Goal: Task Accomplishment & Management: Complete application form

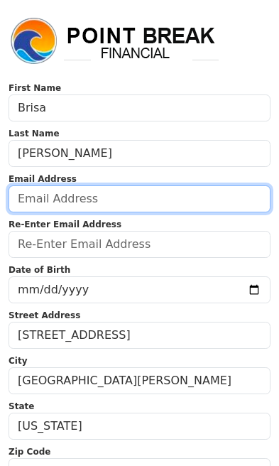
click at [64, 196] on input "email" at bounding box center [140, 198] width 262 height 27
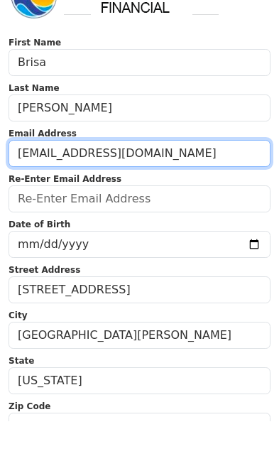
type input "[EMAIL_ADDRESS][DOMAIN_NAME]"
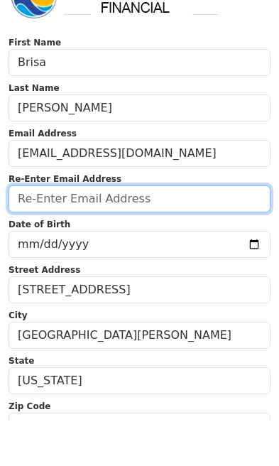
click at [70, 231] on input "email" at bounding box center [140, 244] width 262 height 27
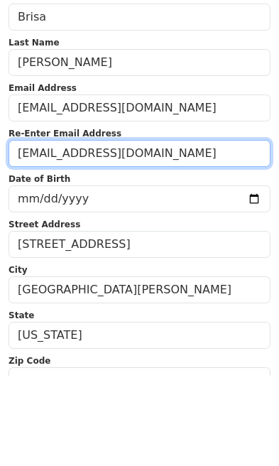
click at [48, 231] on input "[EMAIL_ADDRESS][DOMAIN_NAME]" at bounding box center [140, 244] width 262 height 27
click at [71, 231] on input "[EMAIL_ADDRESS][DOMAIN_NAME]" at bounding box center [140, 244] width 262 height 27
type input "[EMAIL_ADDRESS][DOMAIN_NAME]"
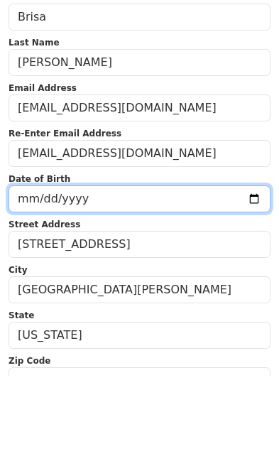
click at [38, 276] on input "date" at bounding box center [140, 289] width 262 height 27
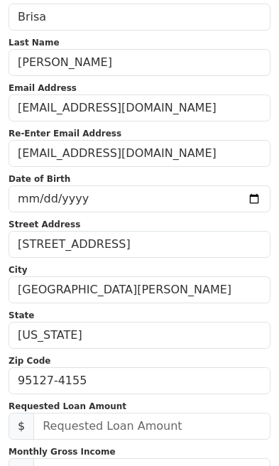
scroll to position [90, 0]
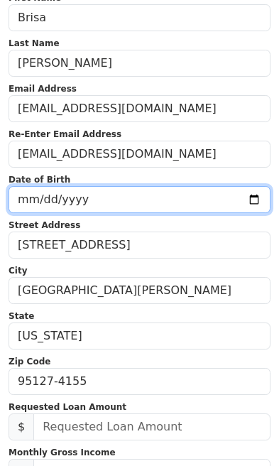
click at [140, 198] on input "[DATE]" at bounding box center [140, 199] width 262 height 27
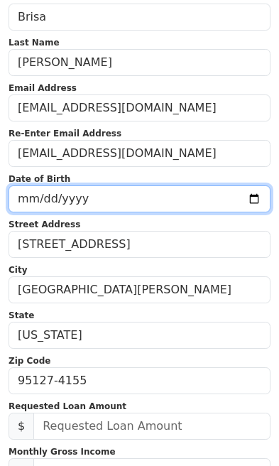
type input "[DATE]"
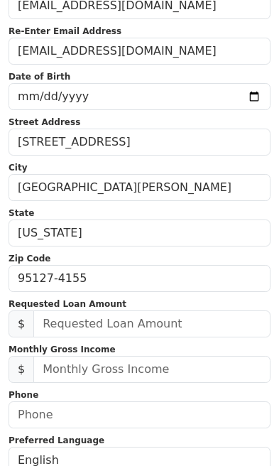
scroll to position [213, 0]
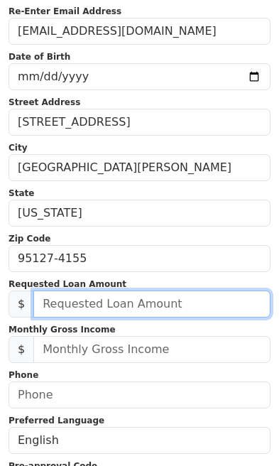
click at [89, 302] on input "text" at bounding box center [151, 304] width 237 height 27
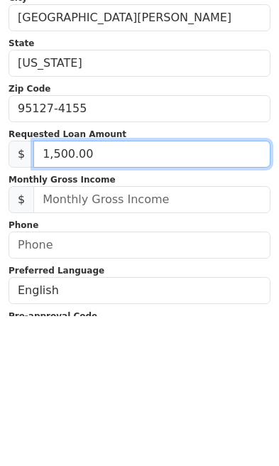
type input "15,000.00"
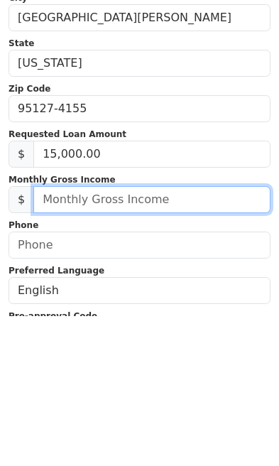
click at [90, 336] on input "text" at bounding box center [151, 349] width 237 height 27
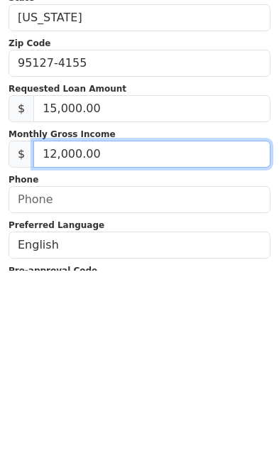
type input "120,000.00"
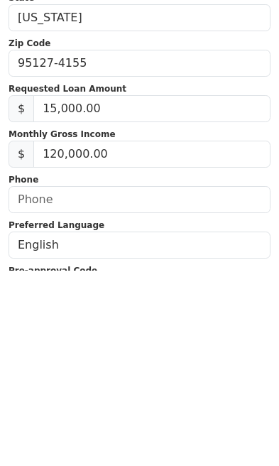
scroll to position [409, 0]
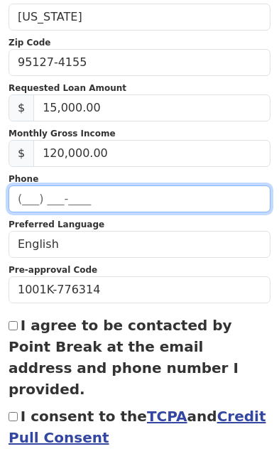
click at [50, 193] on input "text" at bounding box center [140, 198] width 262 height 27
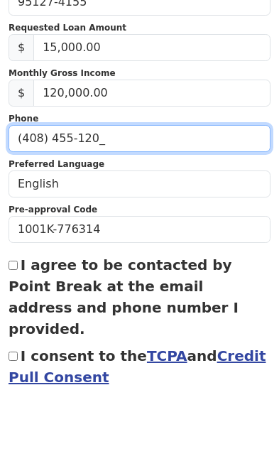
type input "[PHONE_NUMBER]"
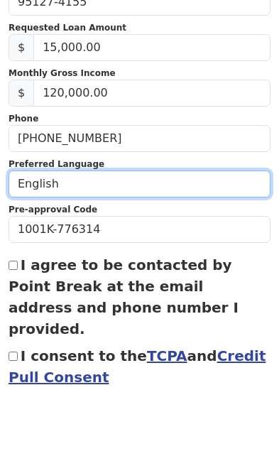
click at [72, 232] on select "English Spanish" at bounding box center [140, 245] width 262 height 27
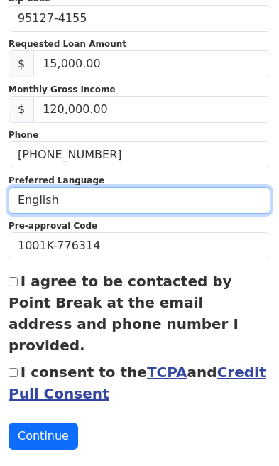
select select "Spanish"
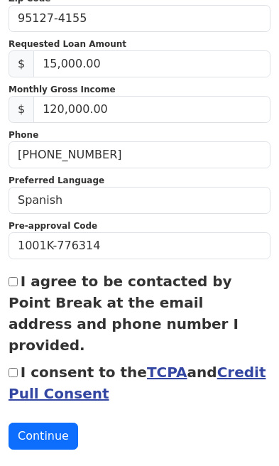
click at [17, 276] on div "I agree to be contacted by Point Break at the email address and phone number I …" at bounding box center [140, 313] width 262 height 85
click at [13, 278] on input "I agree to be contacted by Point Break at the email address and phone number I …" at bounding box center [13, 281] width 9 height 9
checkbox input "true"
click at [15, 368] on input "I consent to the TCPA and Credit Pull Consent" at bounding box center [13, 372] width 9 height 9
checkbox input "true"
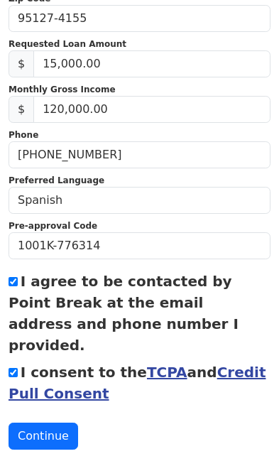
click at [49, 423] on button "Continue" at bounding box center [44, 436] width 70 height 27
